Goal: Task Accomplishment & Management: Manage account settings

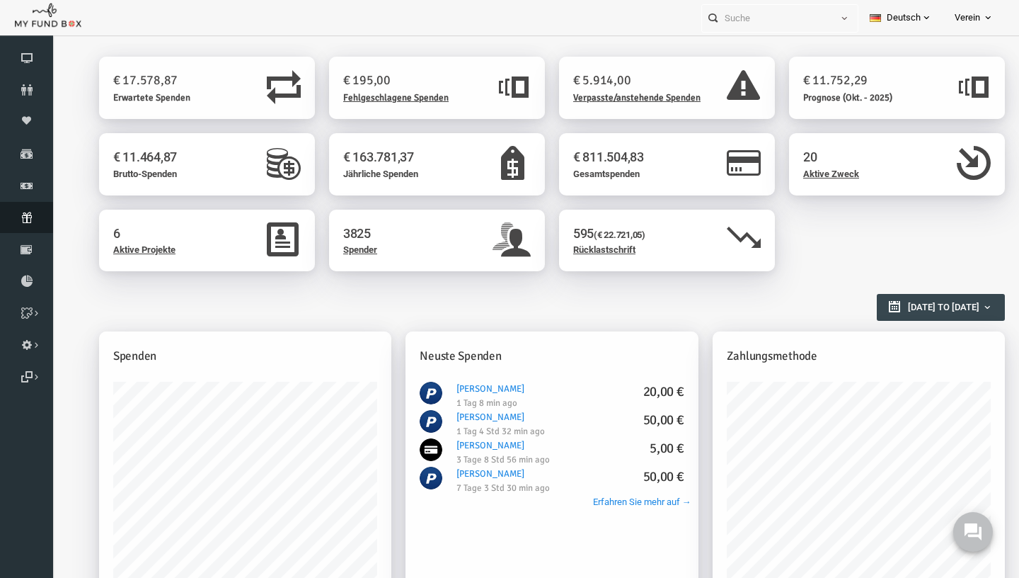
click at [24, 212] on link "Abonnement" at bounding box center [26, 217] width 53 height 31
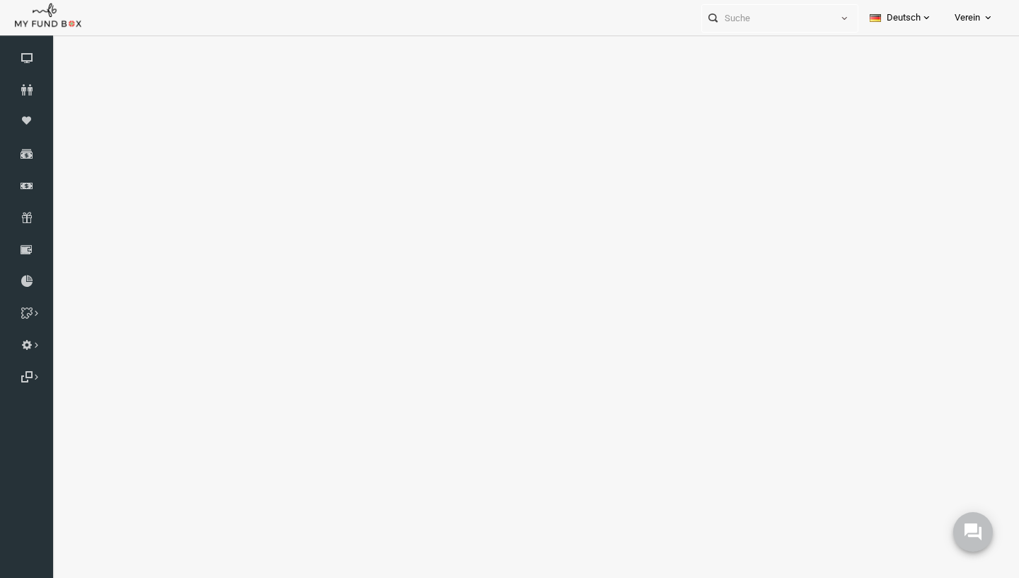
select select "100"
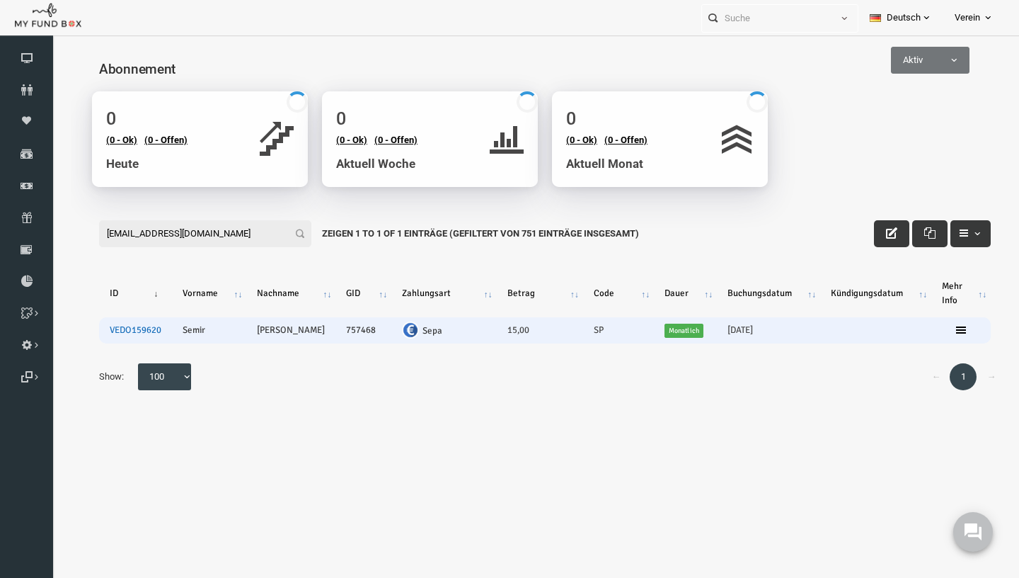
type input "[EMAIL_ADDRESS][DOMAIN_NAME]"
click at [119, 332] on link "VEDO159620" at bounding box center [116, 329] width 52 height 11
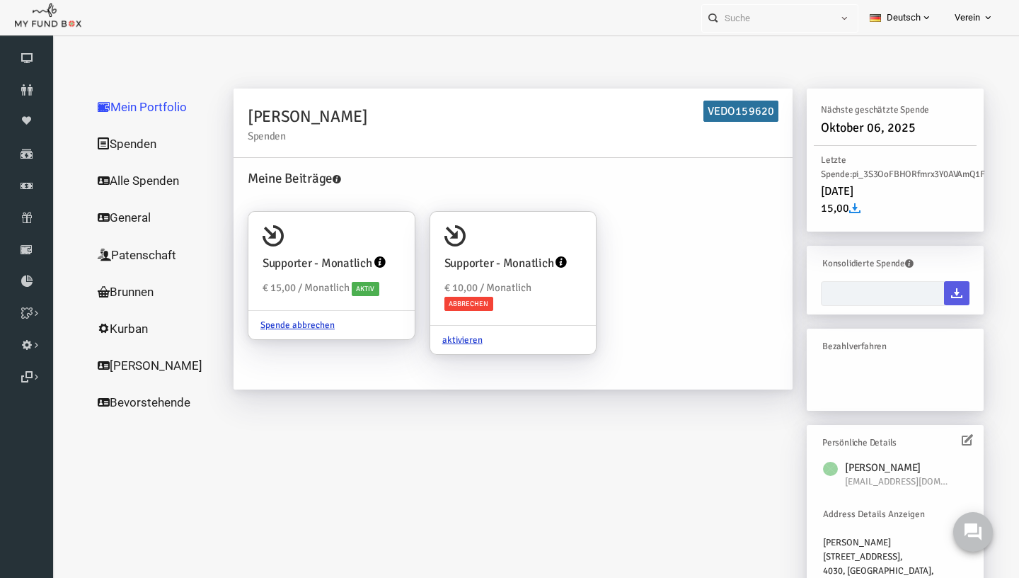
type input "08-09-2025 - 08-09-2025"
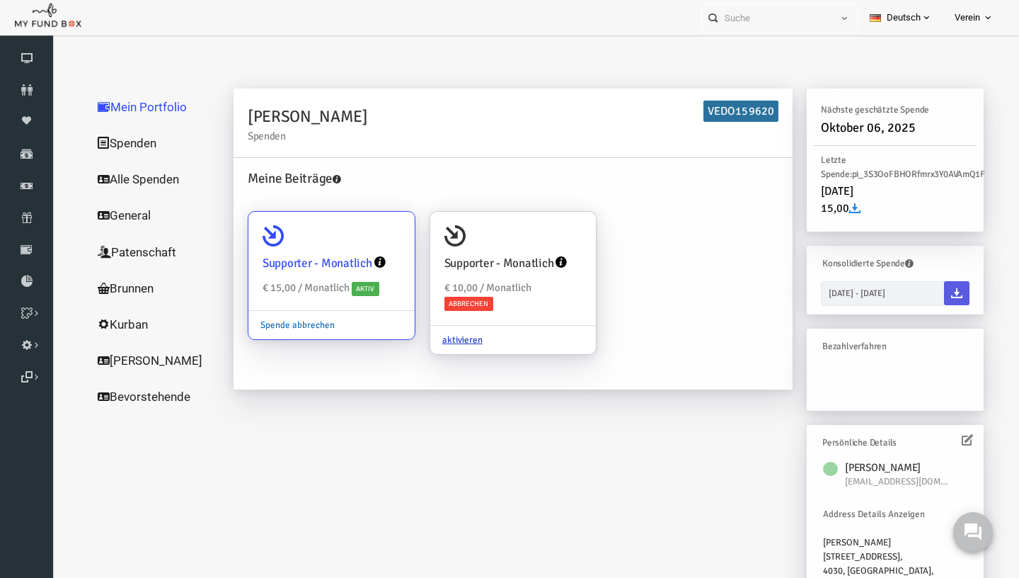
click at [278, 324] on link "Spende abbrechen" at bounding box center [278, 324] width 98 height 27
click at [363, 246] on input "Supporter - Monatlich € 15,00 / Monatlich Aktiv Spende abbrechen" at bounding box center [377, 231] width 28 height 28
radio input "true"
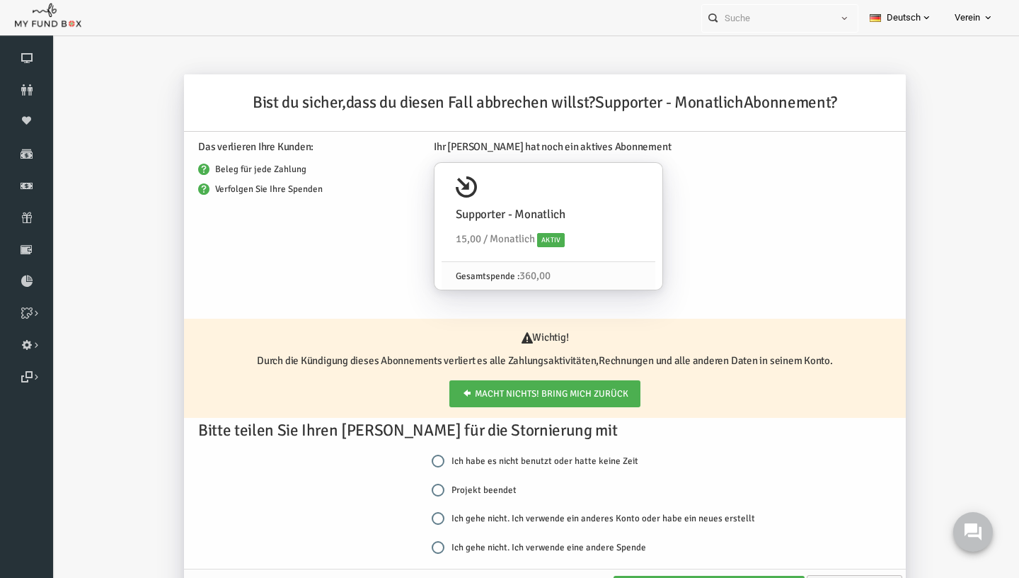
scroll to position [16, 0]
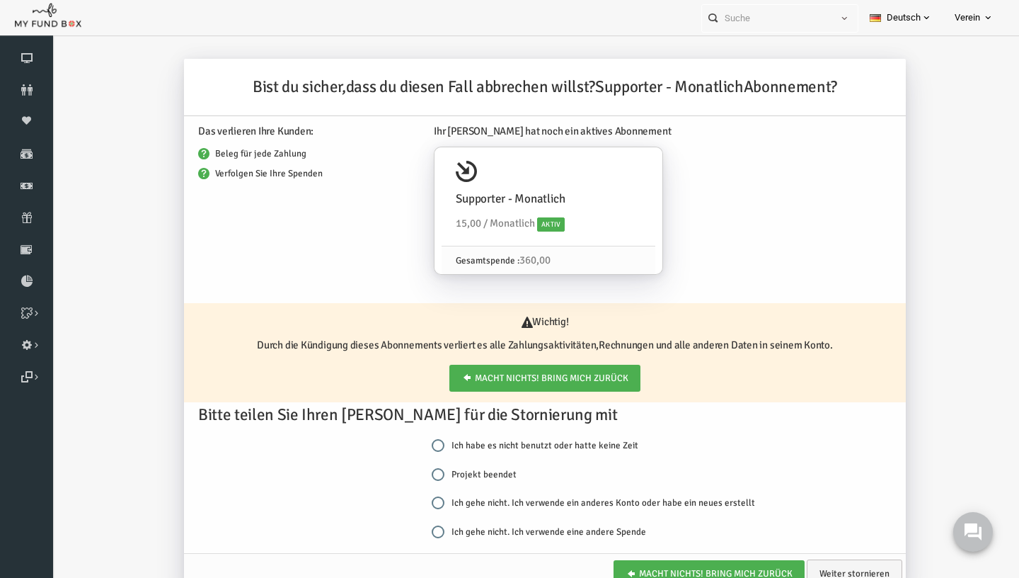
click at [447, 476] on label "Projekt beendet" at bounding box center [454, 474] width 85 height 14
click at [425, 476] on input "Projekt beendet" at bounding box center [418, 474] width 13 height 13
radio input "true"
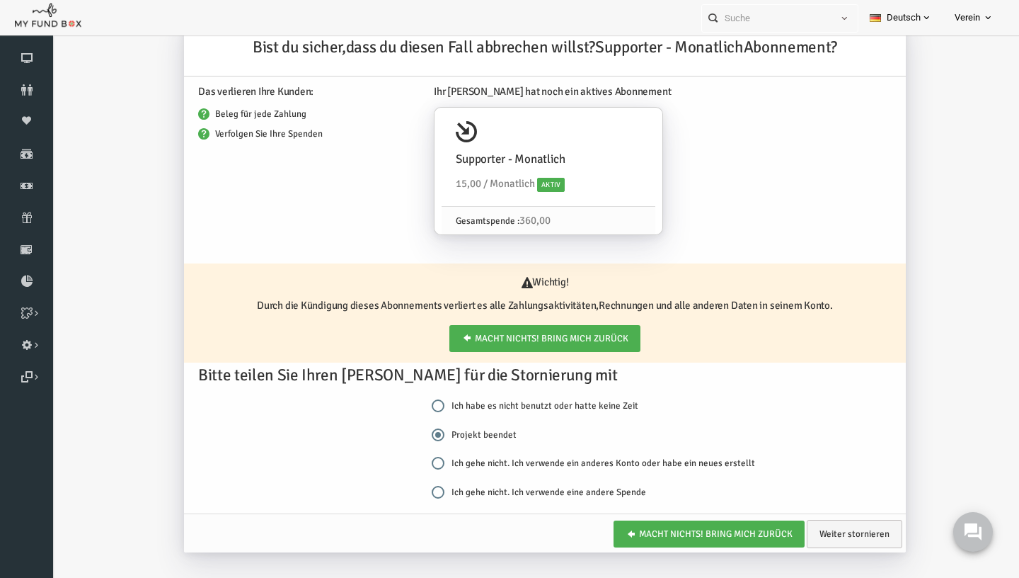
scroll to position [47, 0]
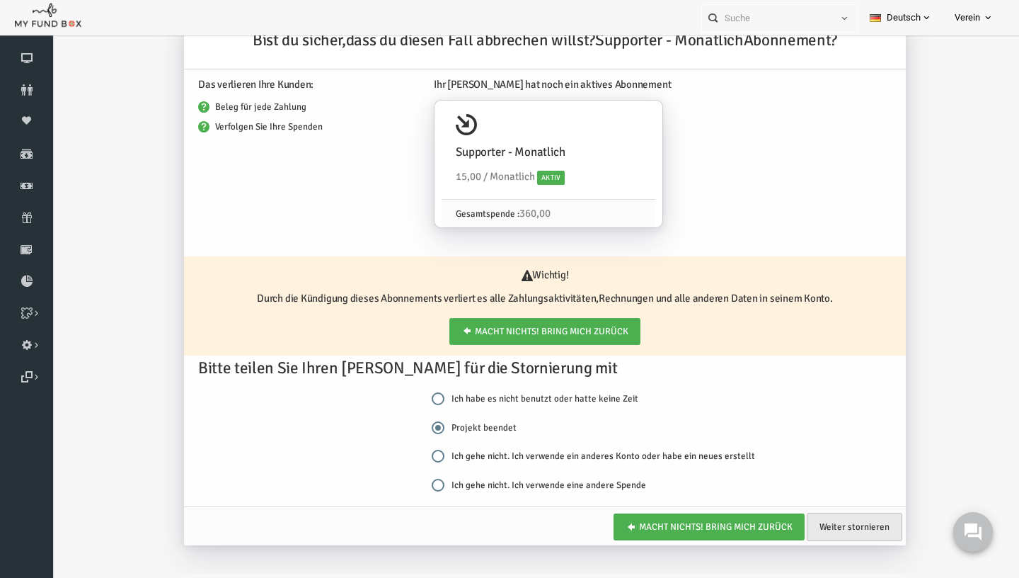
click at [845, 522] on link "Weiter stornieren" at bounding box center [835, 527] width 96 height 28
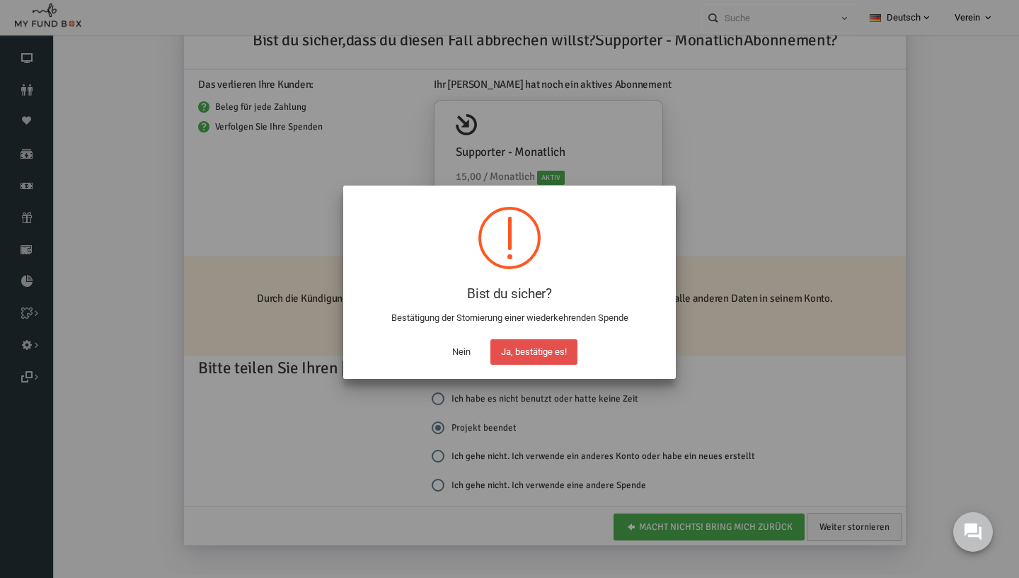
click at [534, 362] on button "Ja, bestätige es!" at bounding box center [534, 351] width 87 height 25
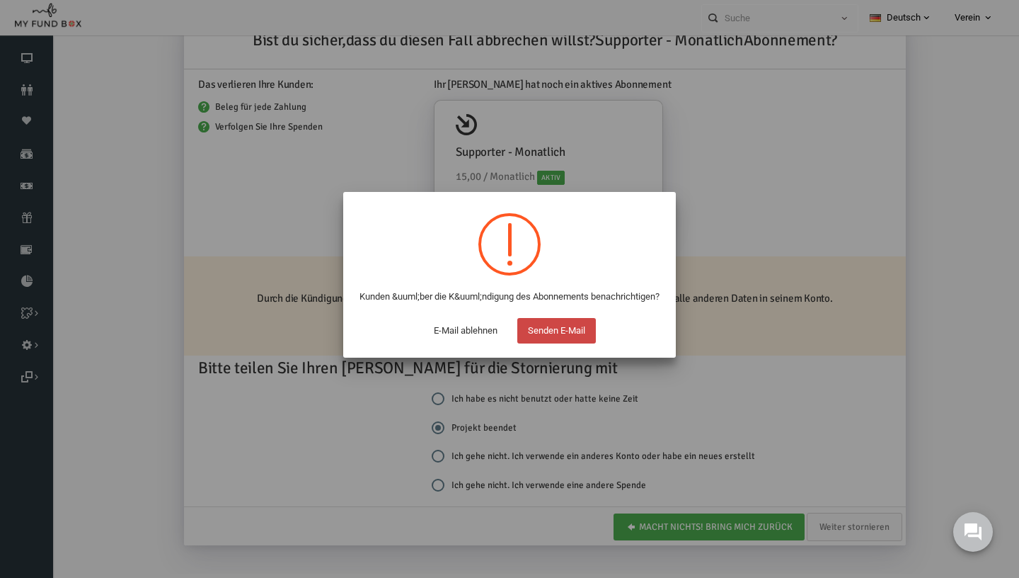
click at [556, 341] on button "Senden E-Mail" at bounding box center [557, 330] width 79 height 25
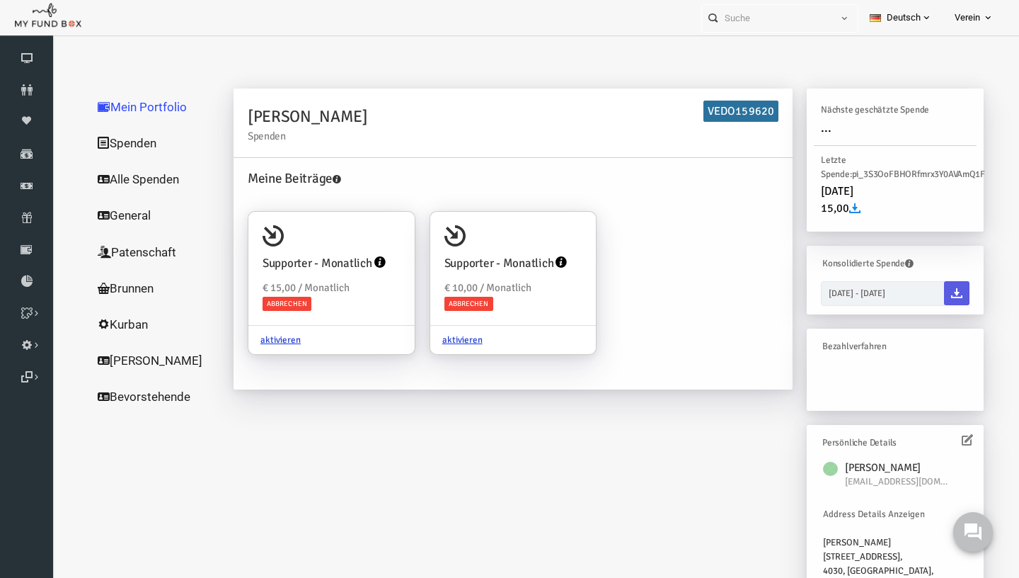
scroll to position [0, 0]
click at [32, 221] on icon at bounding box center [26, 217] width 53 height 11
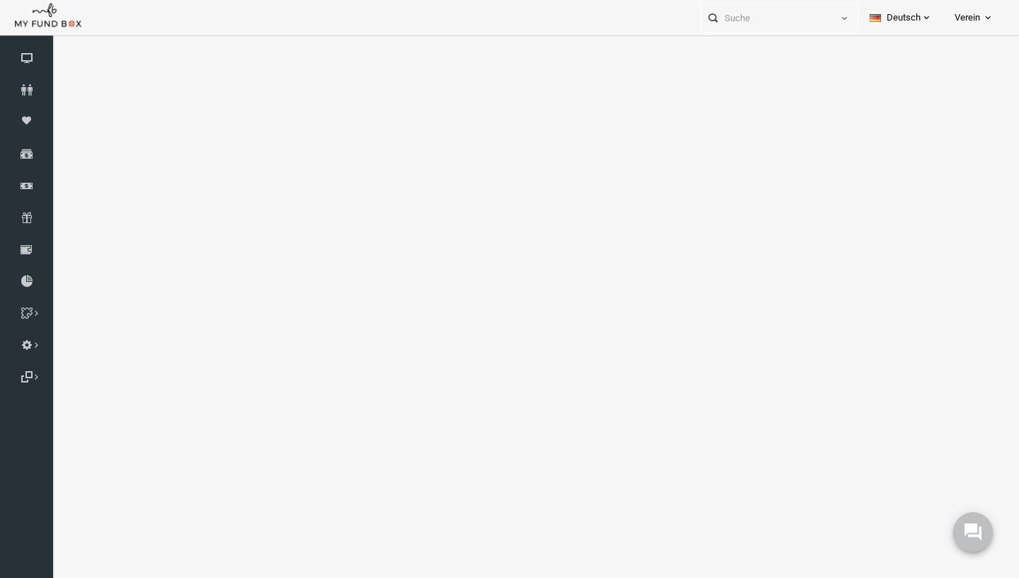
select select "100"
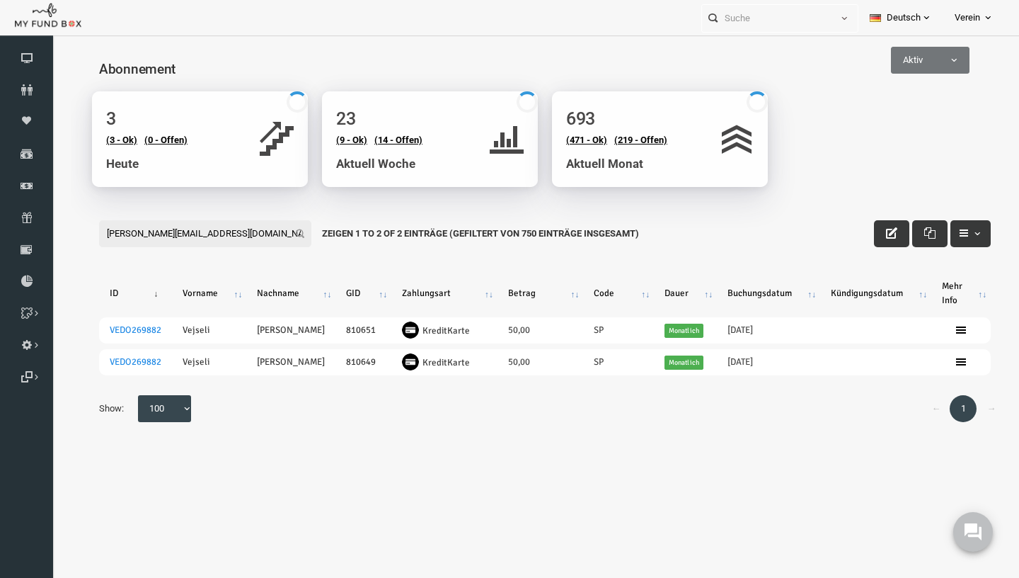
type input "sead.vejseli@gmx.ch"
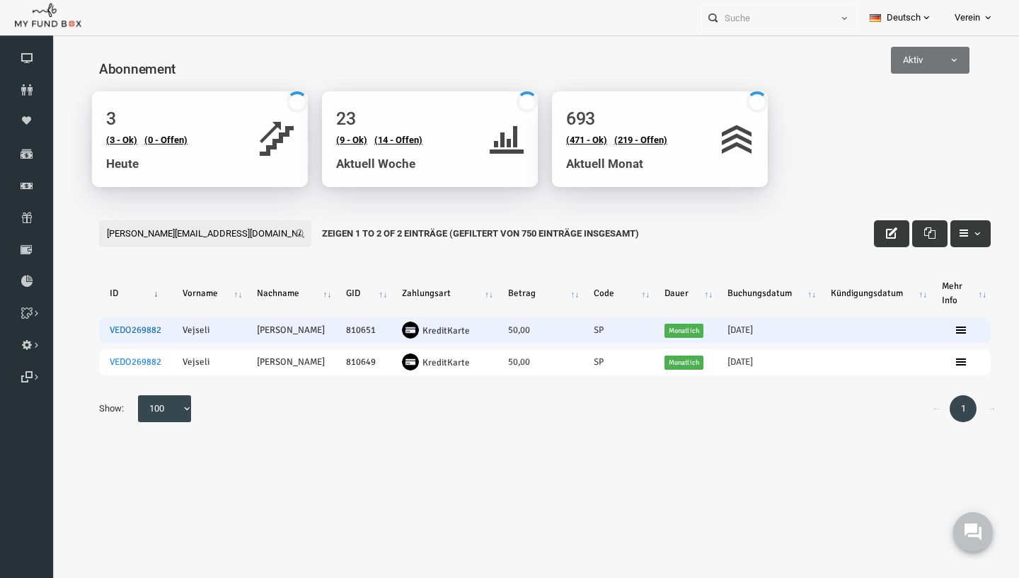
click at [124, 333] on link "VEDO269882" at bounding box center [116, 329] width 52 height 11
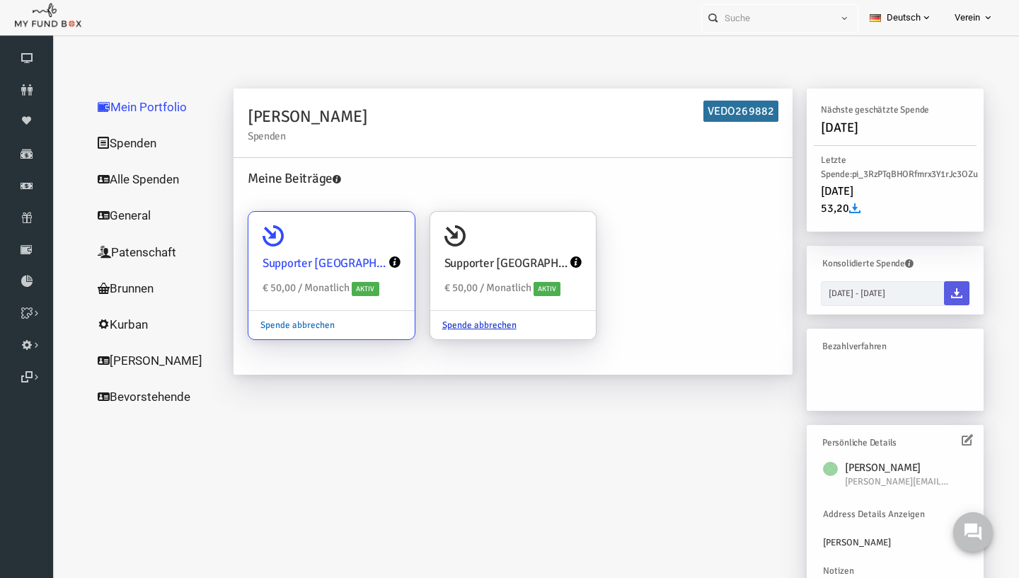
click at [288, 324] on link "Spende abbrechen" at bounding box center [278, 324] width 98 height 27
click at [363, 246] on input "Supporter Schweiz € 50,00 / Monatlich Aktiv Spende abbrechen" at bounding box center [377, 231] width 28 height 28
radio input "true"
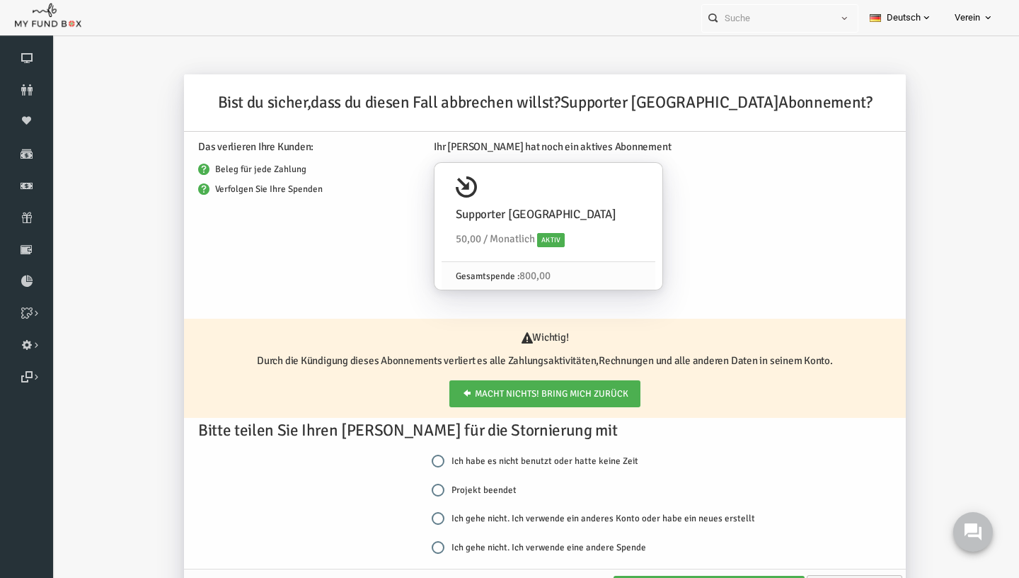
scroll to position [16, 0]
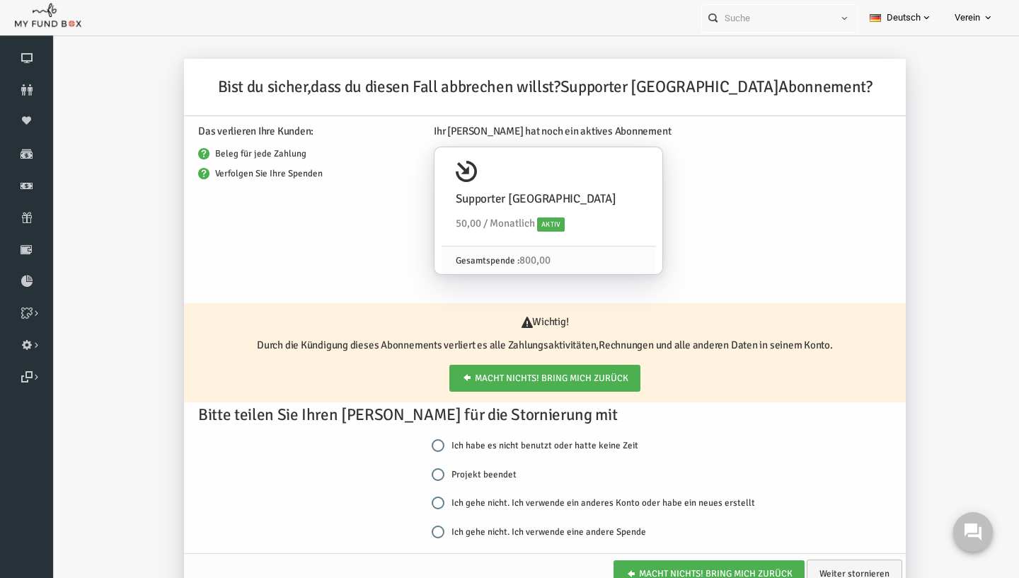
click at [496, 475] on div "Projekt beendet" at bounding box center [585, 474] width 347 height 15
click at [488, 475] on label "Projekt beendet" at bounding box center [454, 474] width 85 height 14
click at [425, 475] on input "Projekt beendet" at bounding box center [418, 474] width 13 height 13
radio input "true"
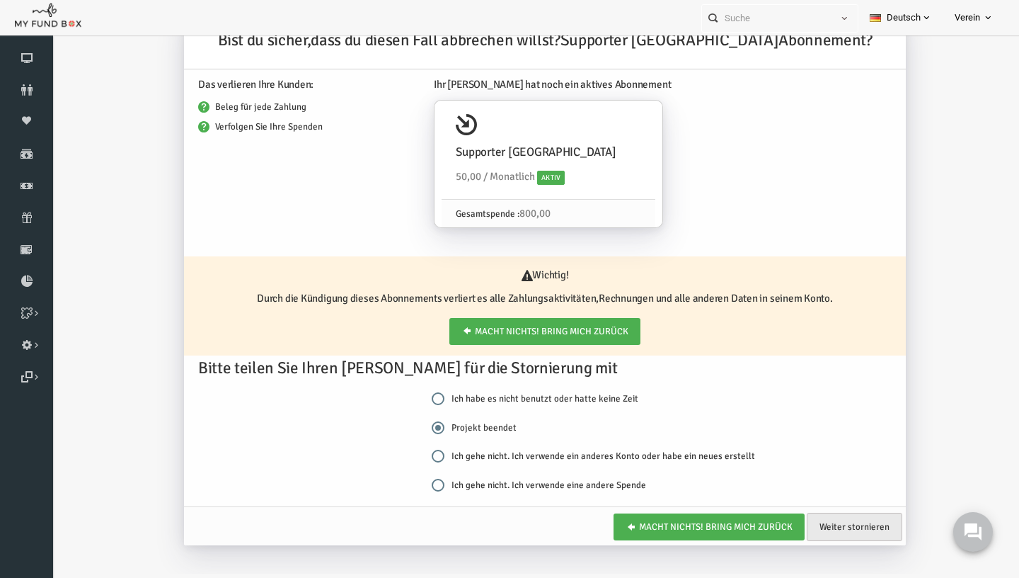
drag, startPoint x: 862, startPoint y: 533, endPoint x: 932, endPoint y: 529, distance: 70.2
click at [862, 533] on link "Weiter stornieren" at bounding box center [835, 527] width 96 height 28
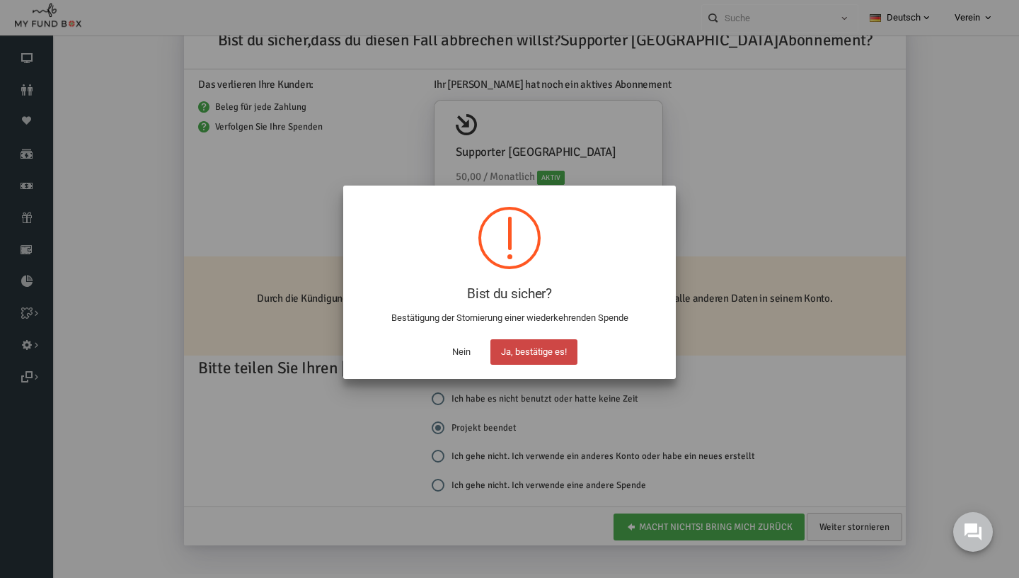
click at [538, 364] on button "Ja, bestätige es!" at bounding box center [534, 351] width 87 height 25
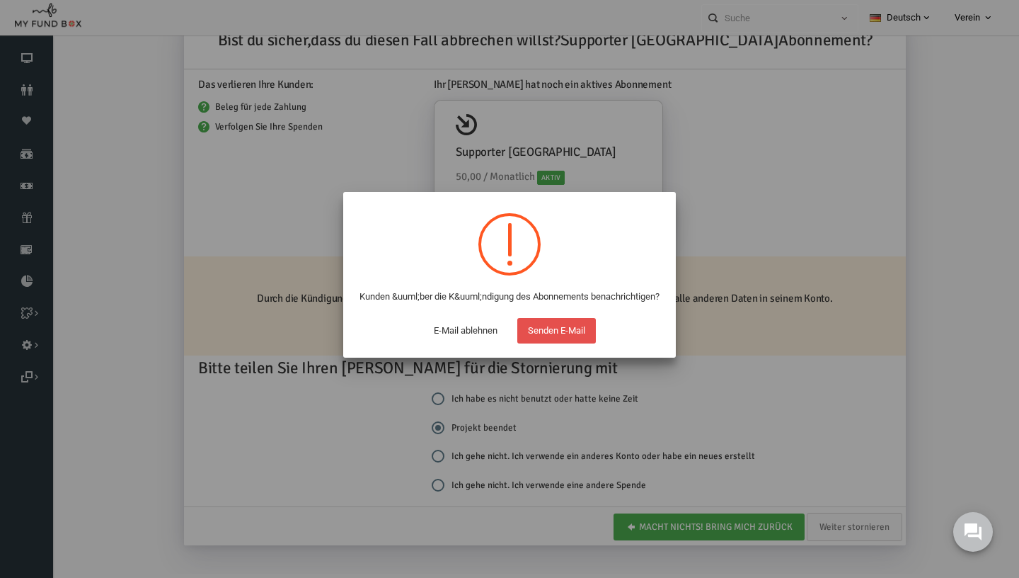
click at [549, 338] on button "Senden E-Mail" at bounding box center [557, 330] width 79 height 25
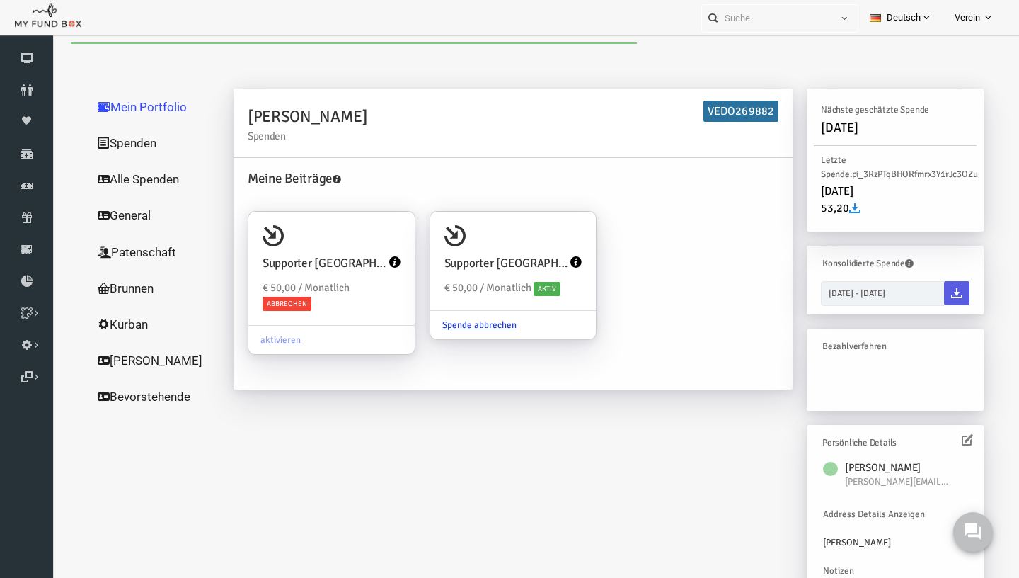
scroll to position [0, 0]
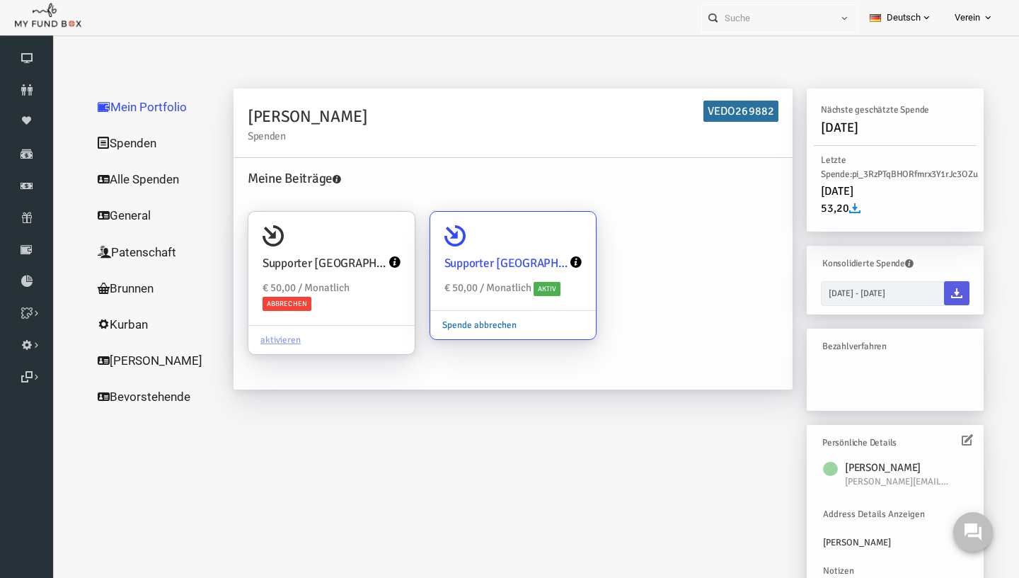
click at [453, 325] on link "Spende abbrechen" at bounding box center [460, 324] width 98 height 27
click at [544, 246] on input "Supporter Schweiz € 50,00 / Monatlich Aktiv Spende abbrechen" at bounding box center [558, 231] width 28 height 28
radio input "true"
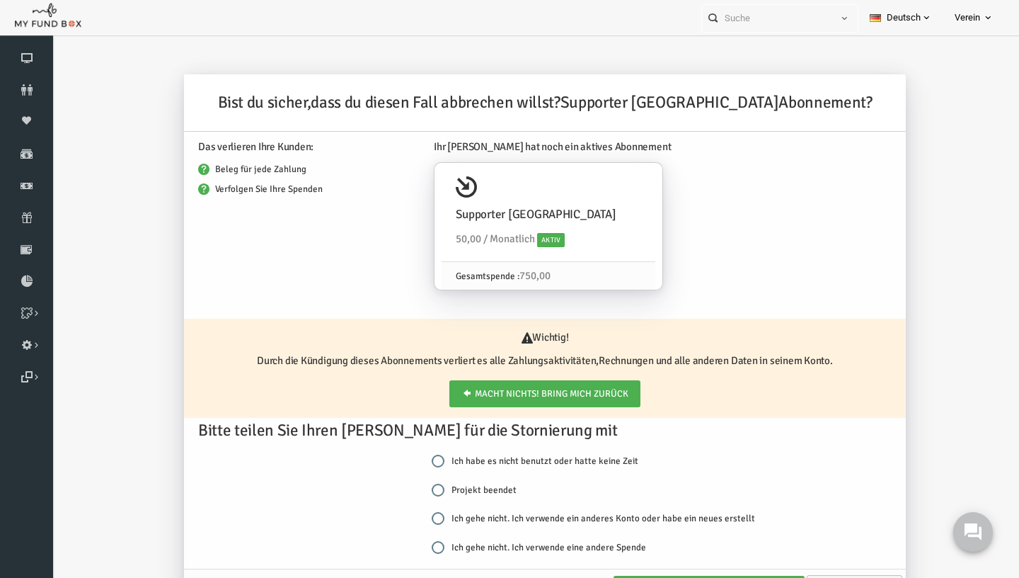
scroll to position [16, 0]
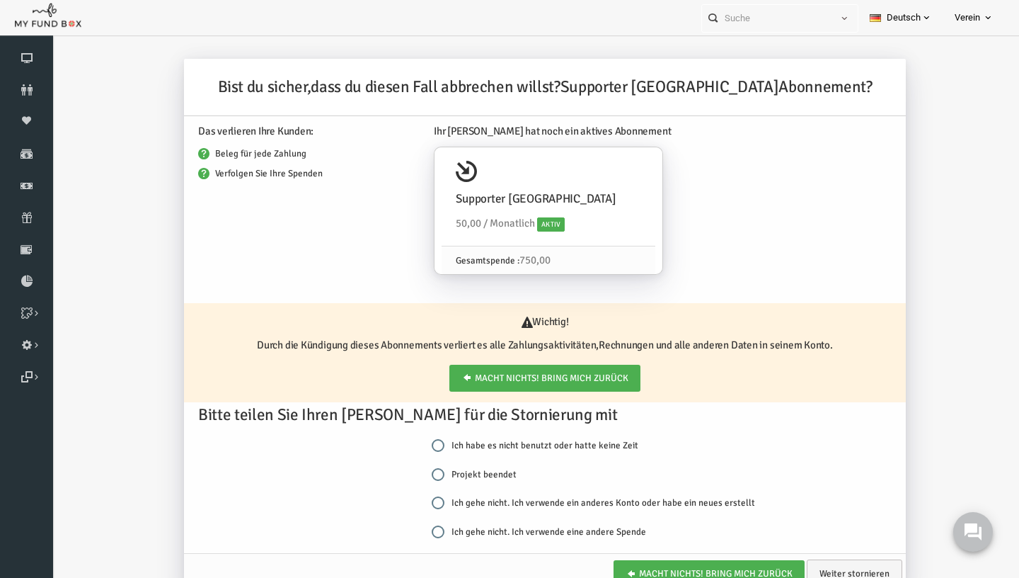
click at [421, 471] on input "Projekt beendet" at bounding box center [418, 474] width 13 height 13
radio input "true"
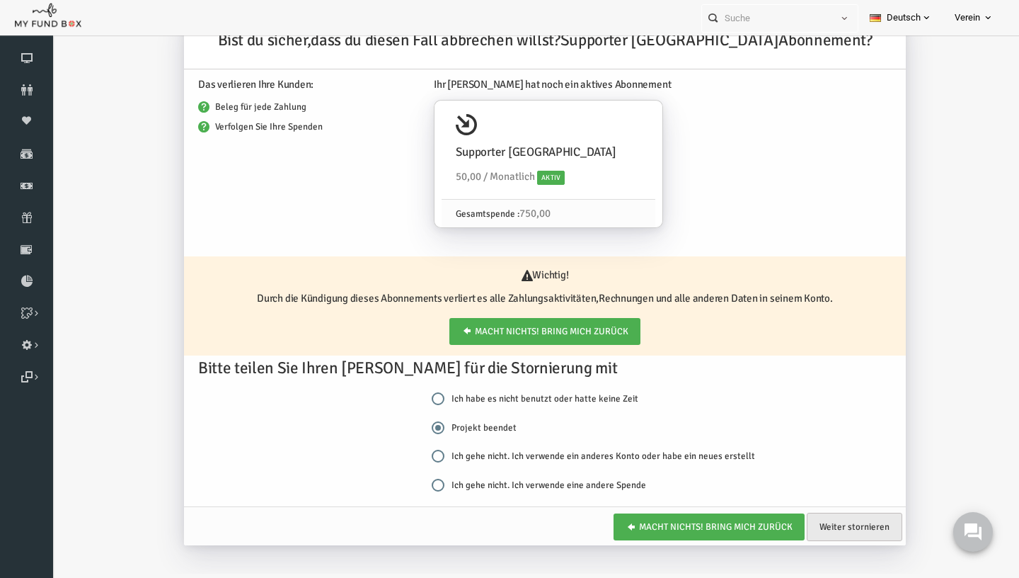
click at [854, 535] on link "Weiter stornieren" at bounding box center [835, 527] width 96 height 28
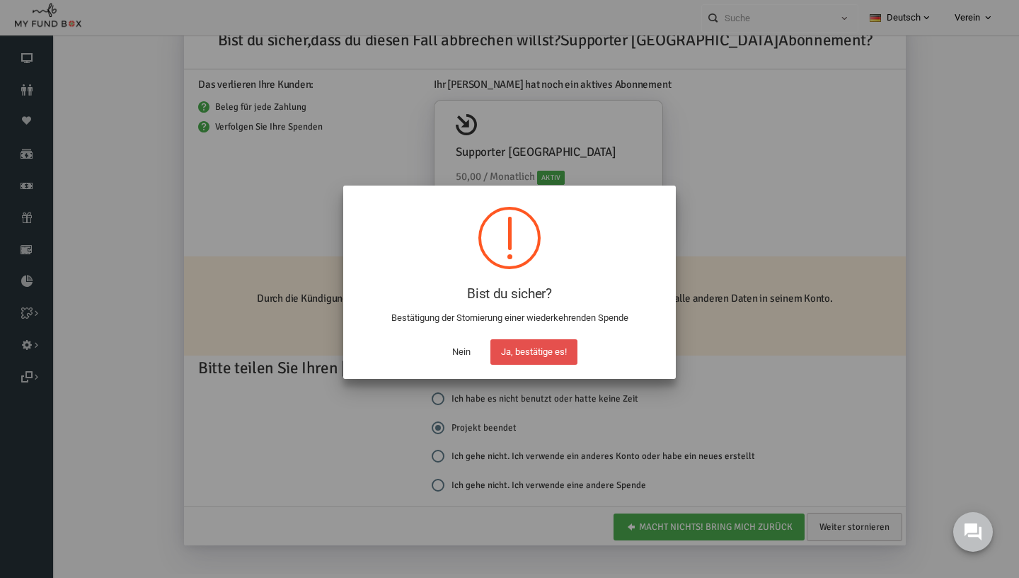
click at [548, 353] on button "Ja, bestätige es!" at bounding box center [534, 351] width 87 height 25
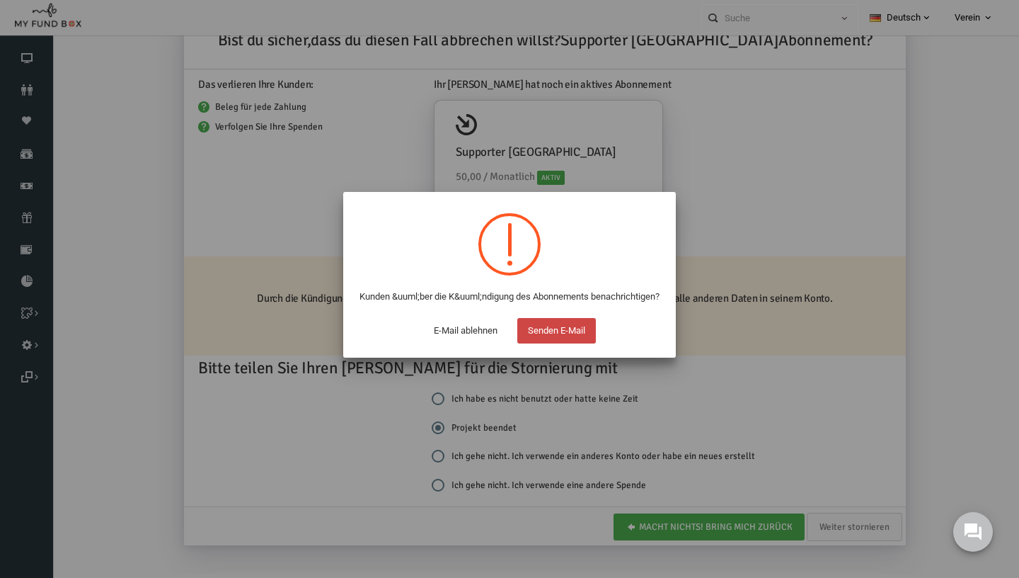
click at [547, 343] on button "Senden E-Mail" at bounding box center [557, 330] width 79 height 25
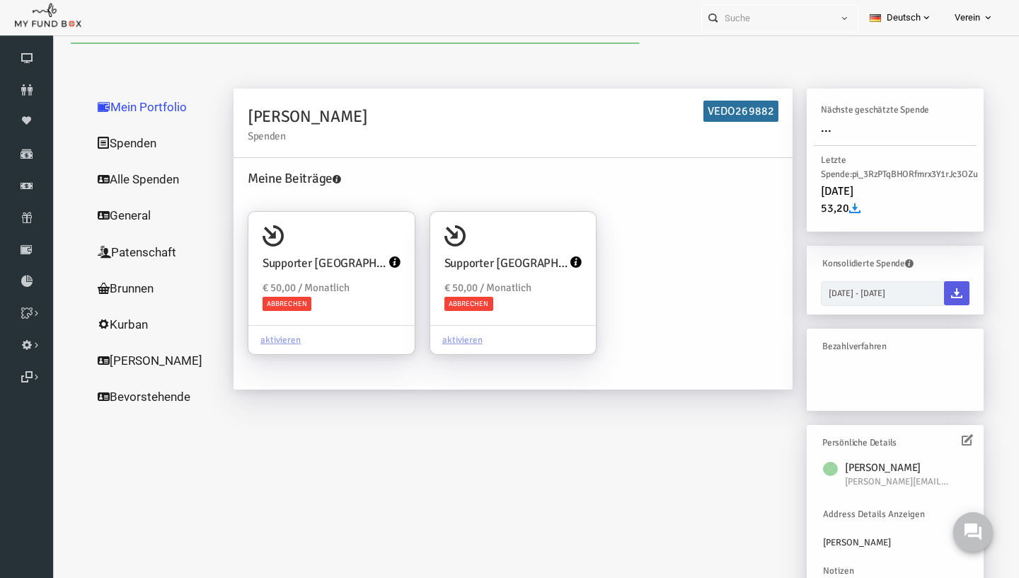
scroll to position [0, 0]
